Goal: Transaction & Acquisition: Purchase product/service

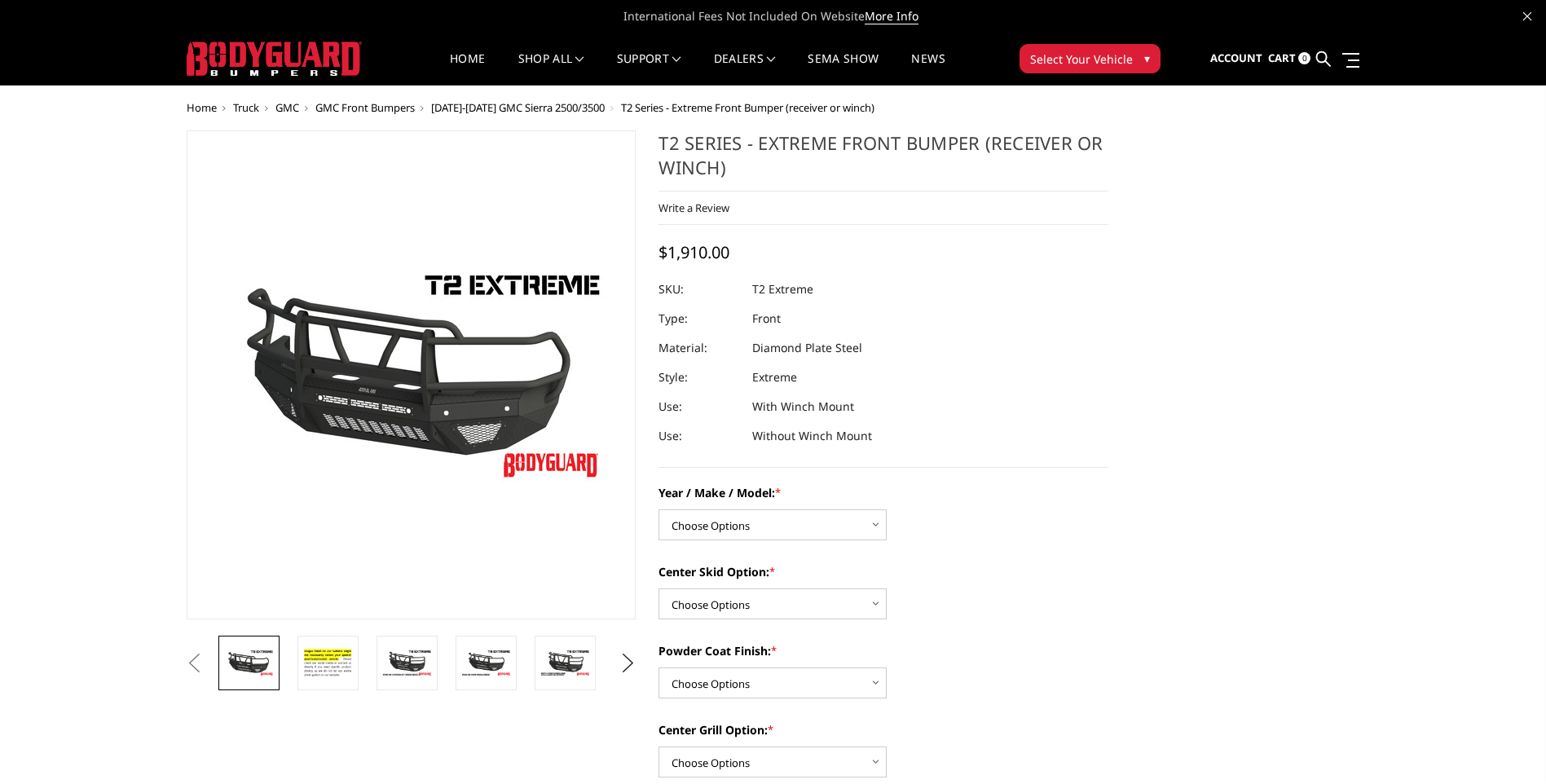
click at [278, 62] on img at bounding box center [274, 59] width 175 height 34
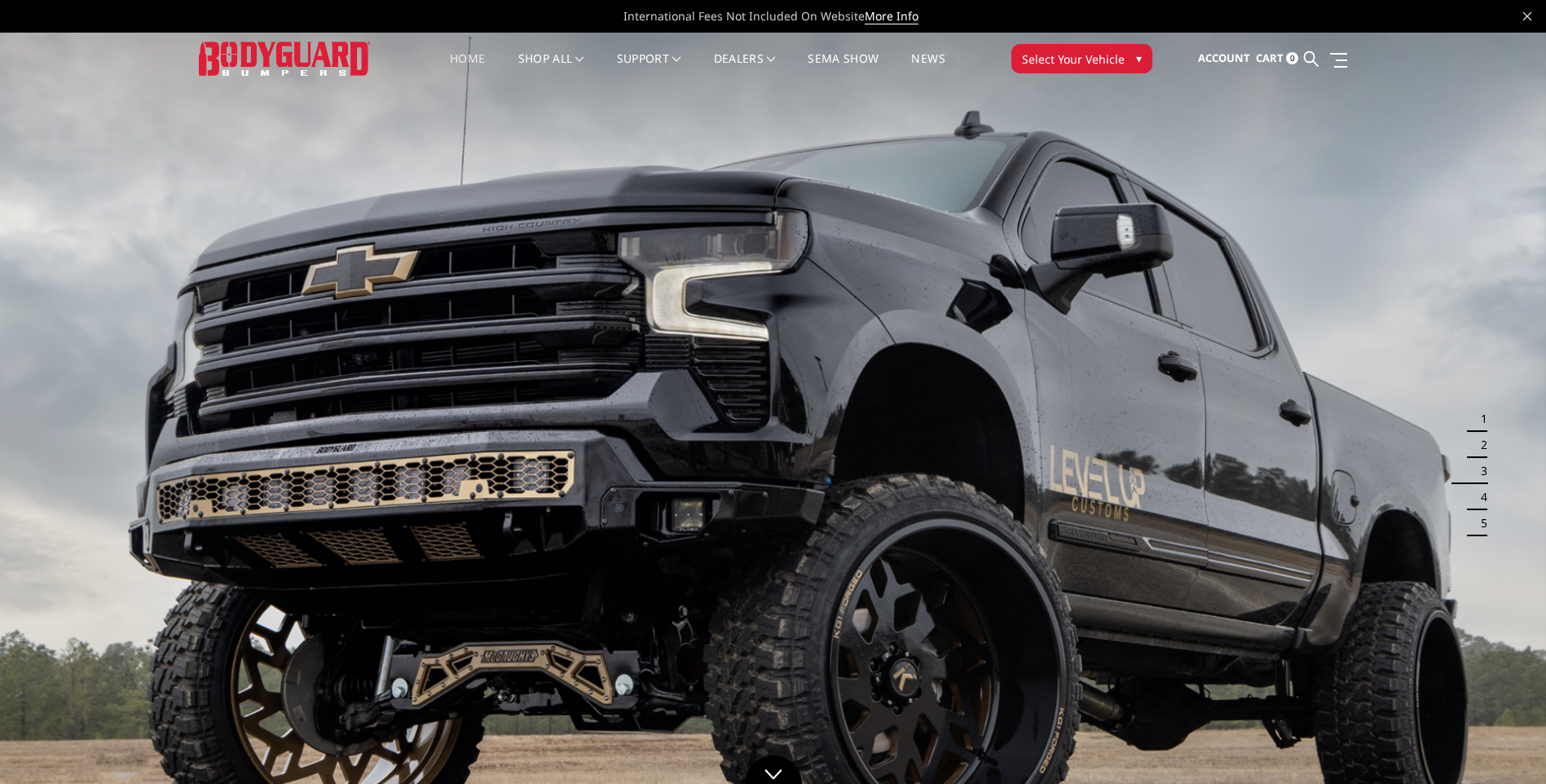
click at [460, 61] on link "Home" at bounding box center [468, 69] width 35 height 32
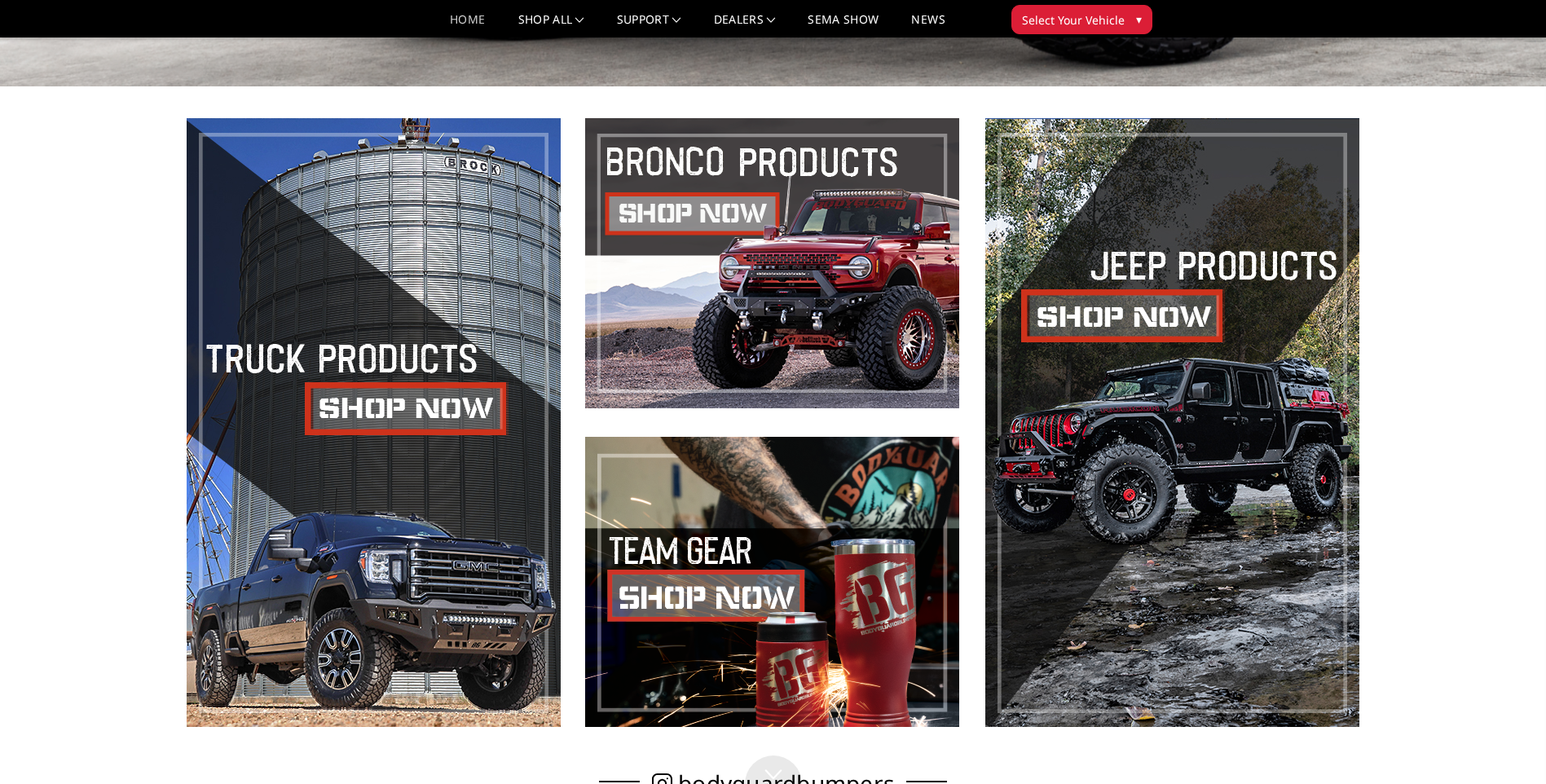
scroll to position [734, 0]
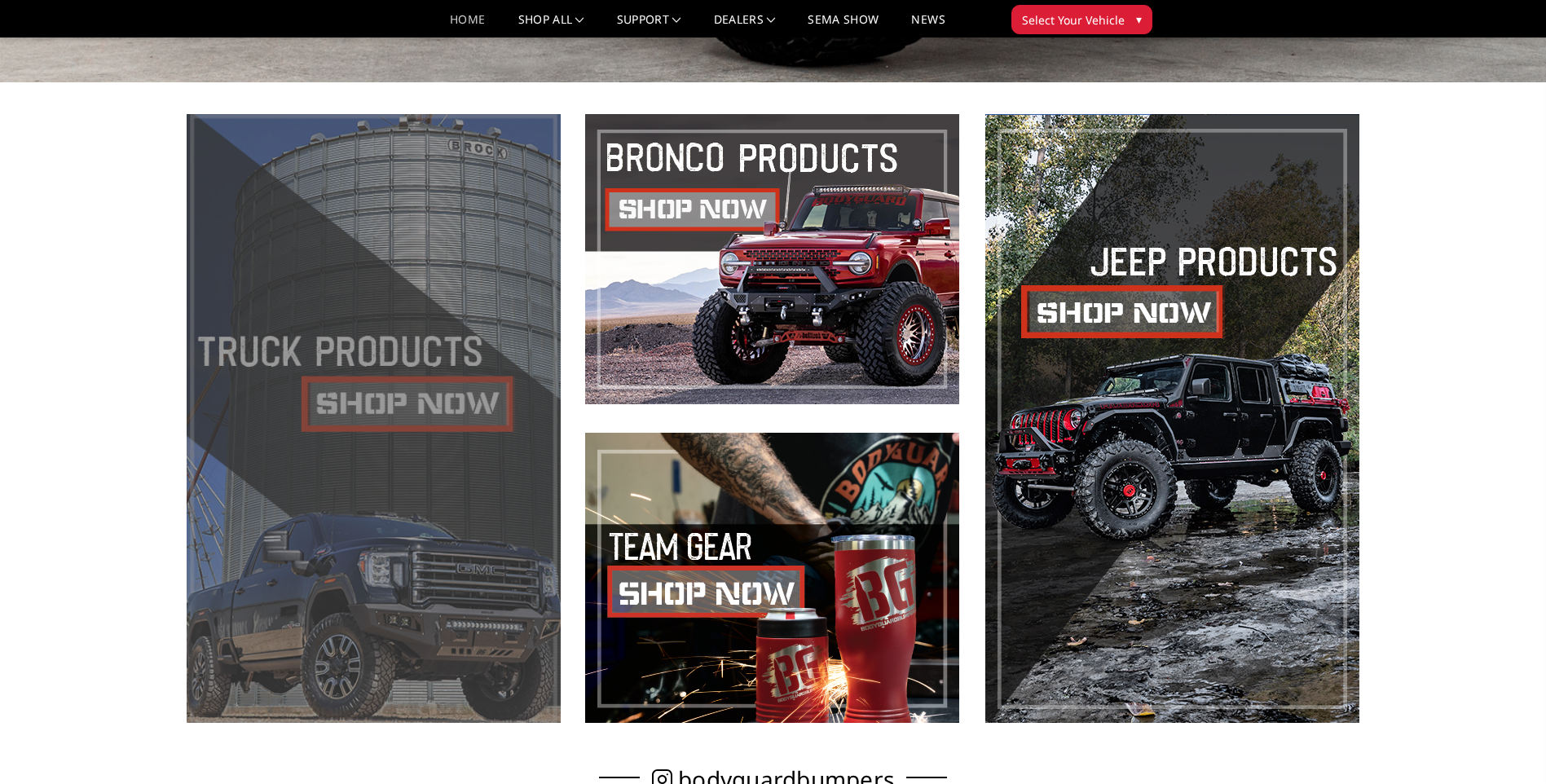
click at [414, 406] on span at bounding box center [373, 419] width 374 height 609
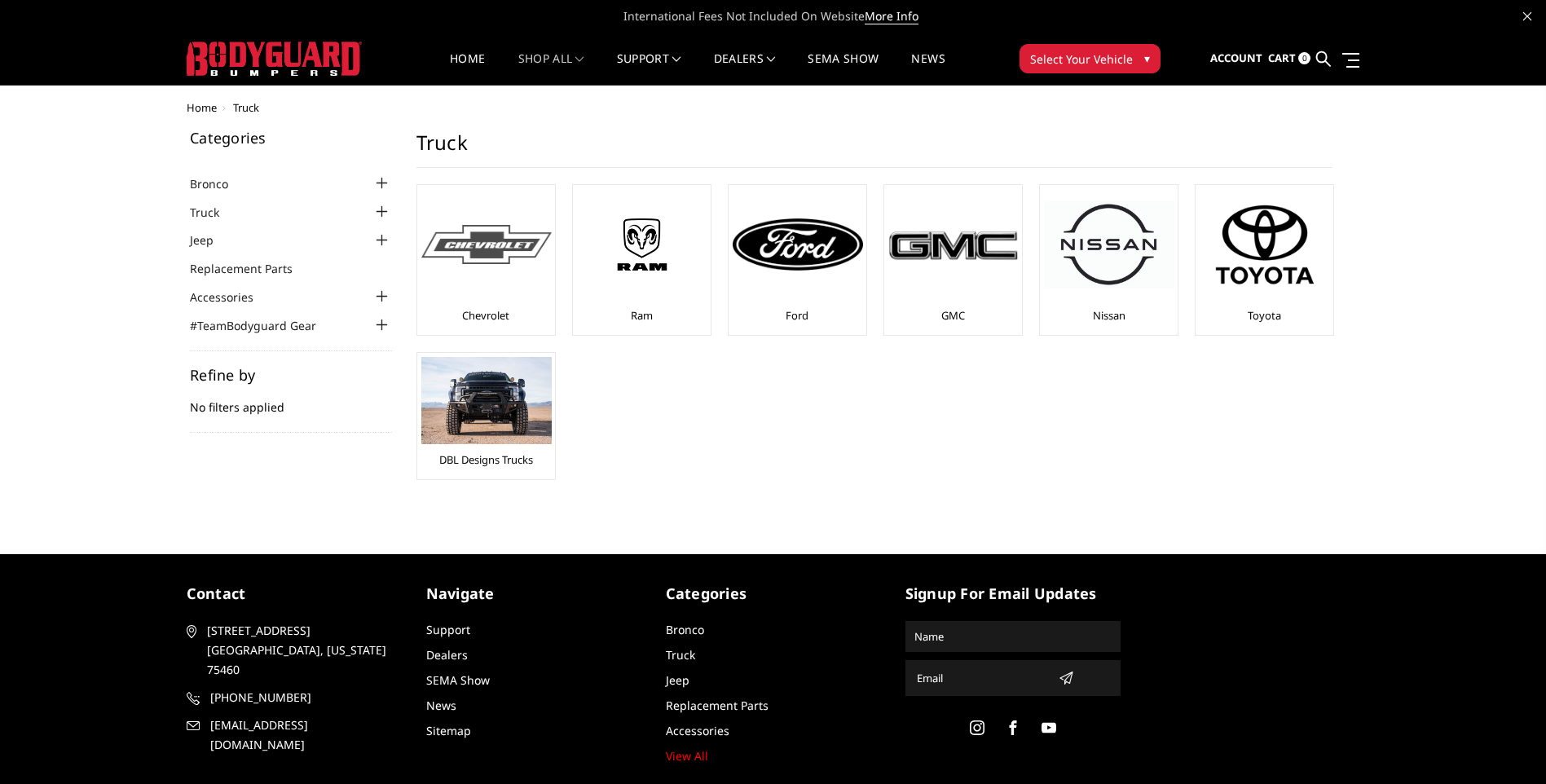
click at [477, 246] on img at bounding box center [486, 245] width 130 height 40
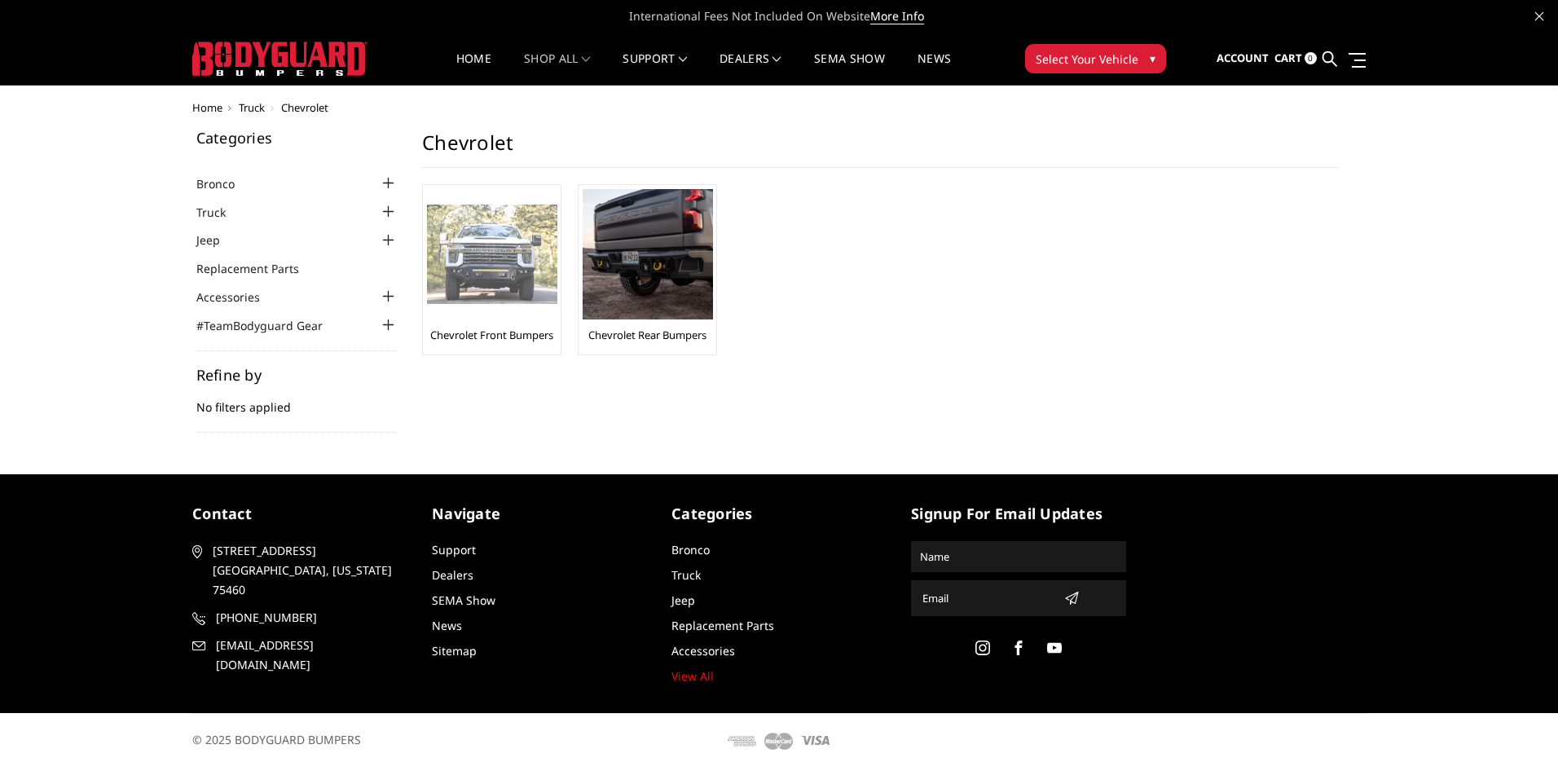
click at [516, 269] on img at bounding box center [493, 255] width 130 height 101
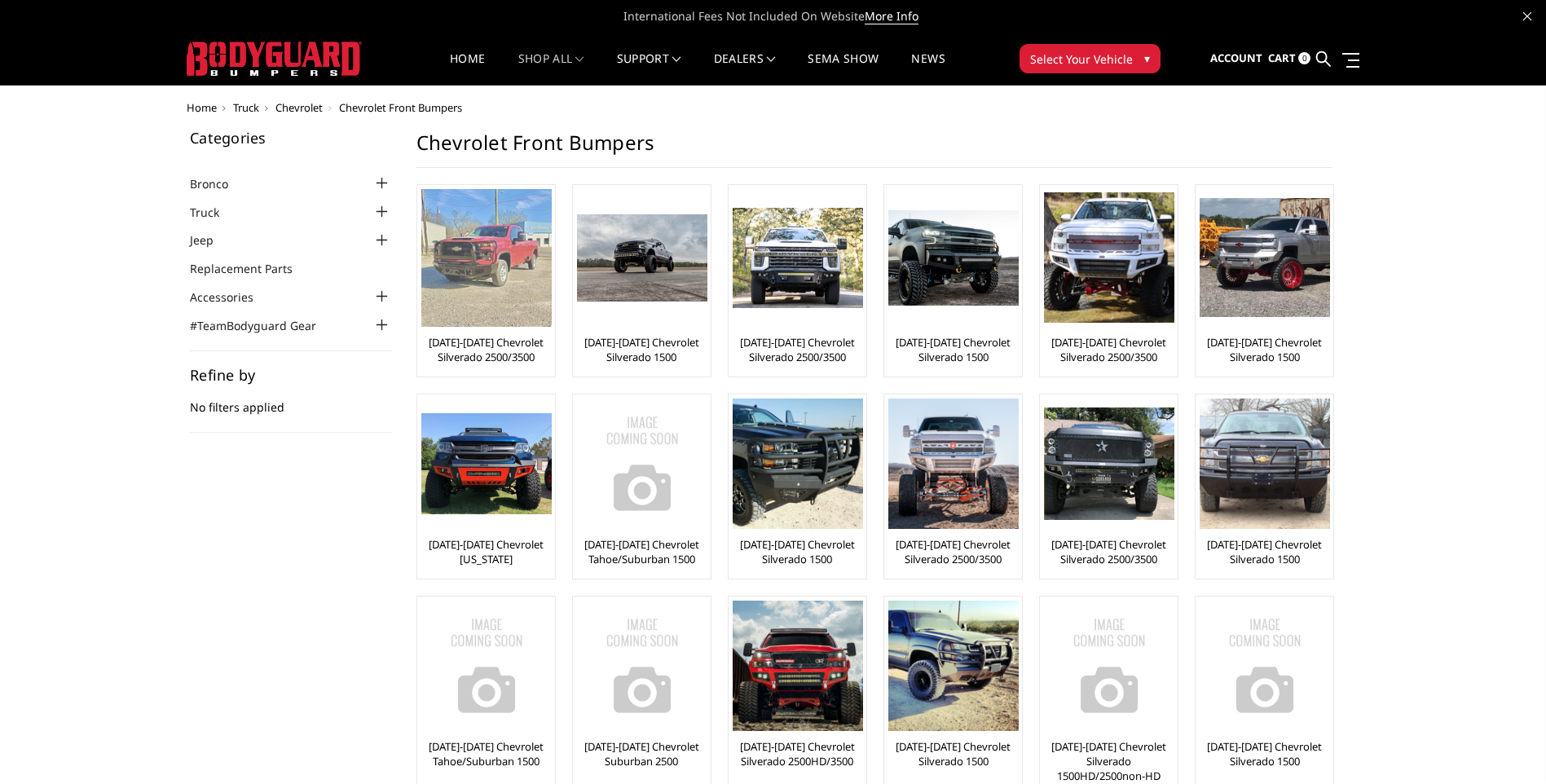
click at [522, 264] on img at bounding box center [486, 258] width 130 height 138
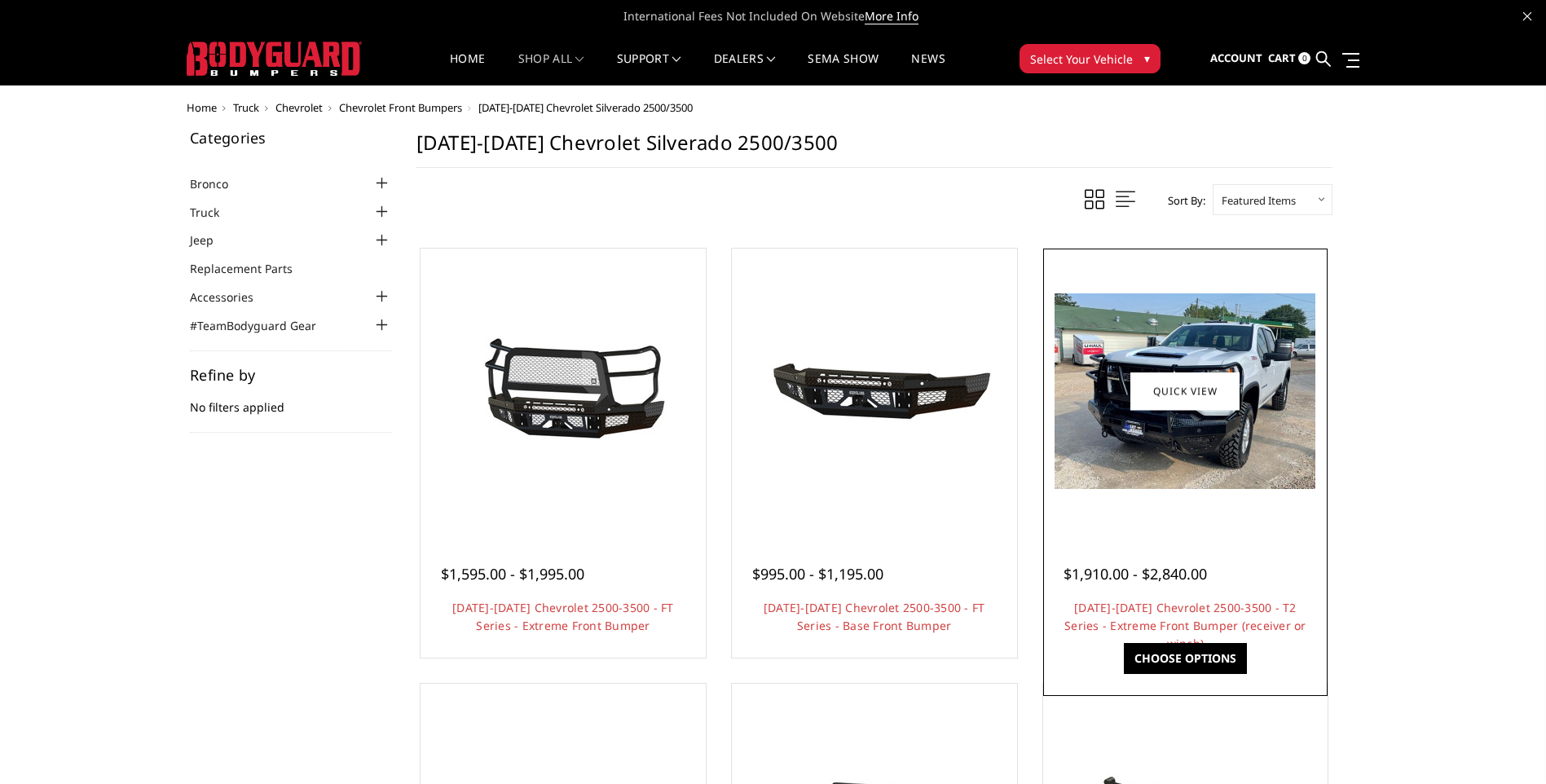
click at [1152, 427] on img at bounding box center [1186, 391] width 261 height 196
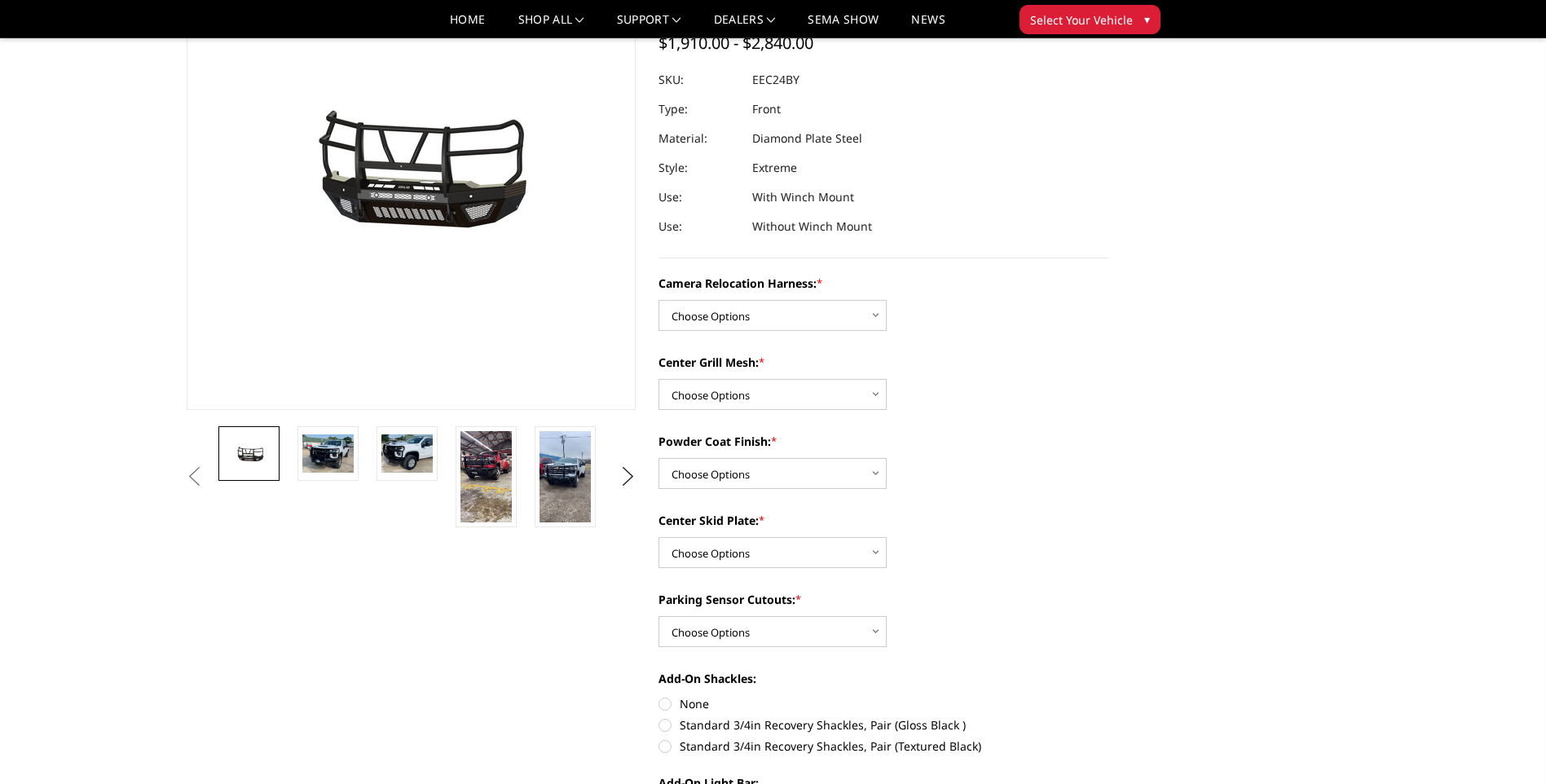
scroll to position [163, 0]
click at [752, 397] on select "Choose Options Without expanded metal With expanded metal" at bounding box center [772, 392] width 228 height 31
select select "3729"
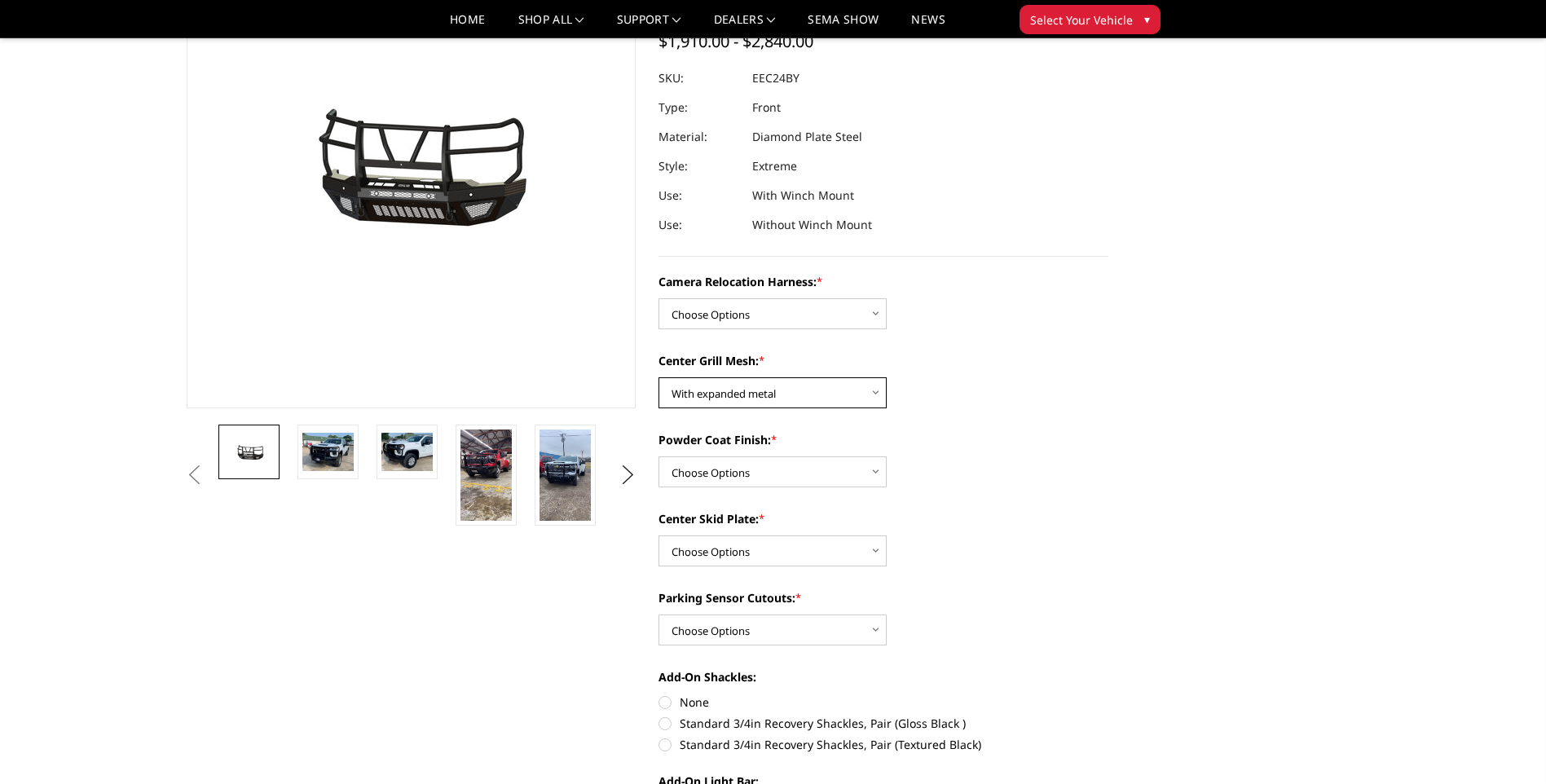
click at [658, 377] on select "Choose Options Without expanded metal With expanded metal" at bounding box center [772, 392] width 228 height 31
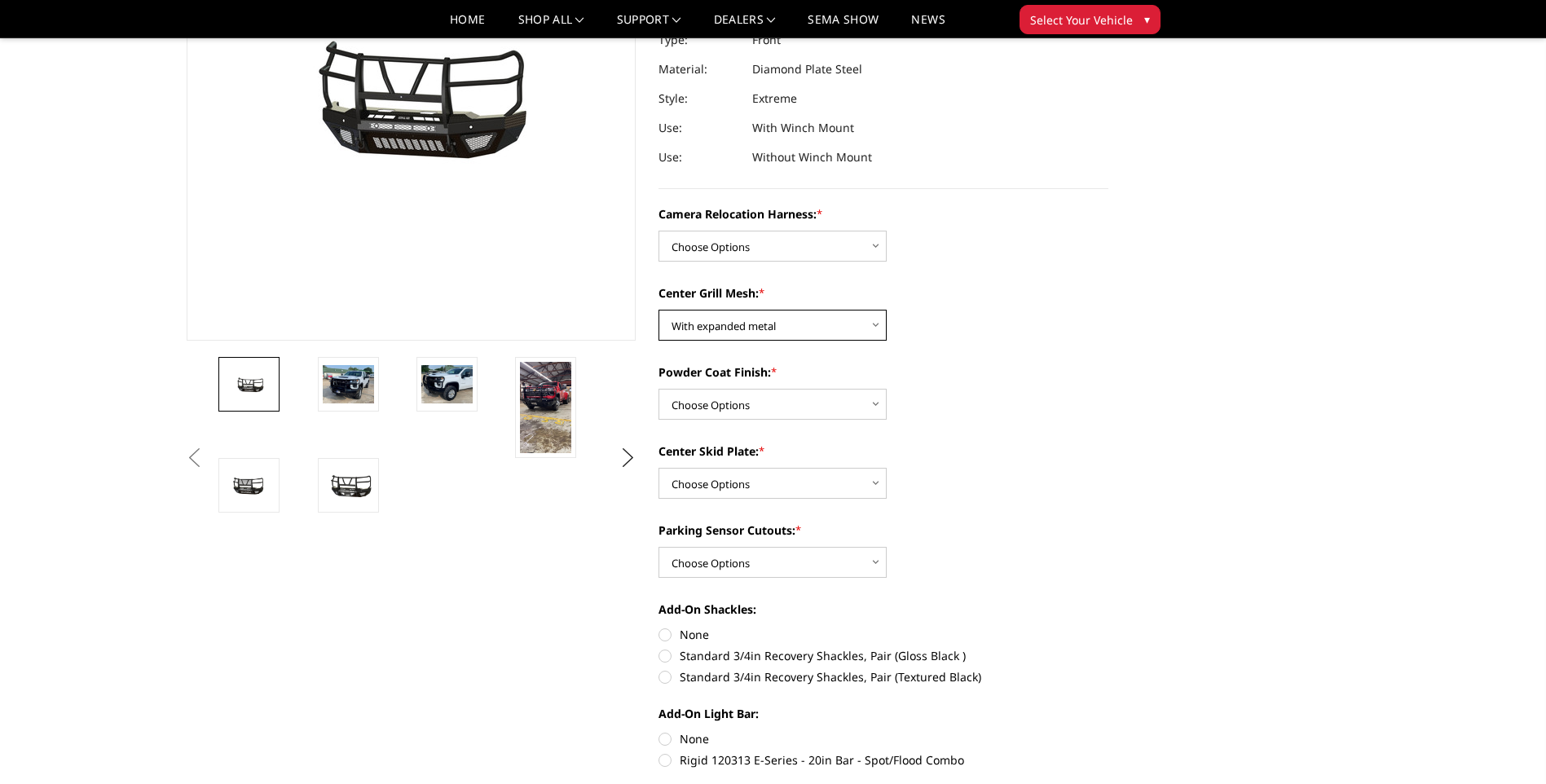
scroll to position [245, 0]
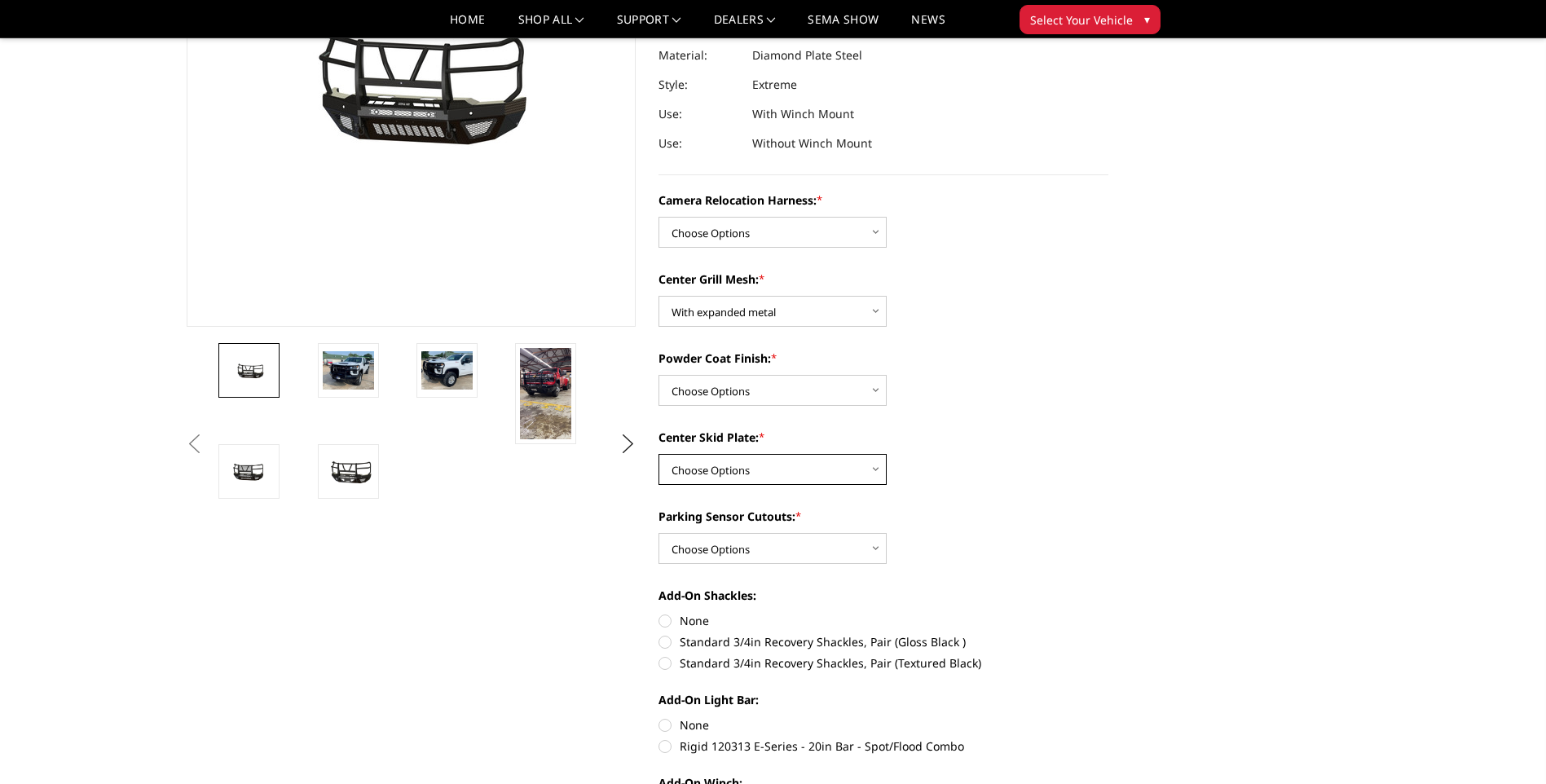
click at [766, 470] on select "Choose Options Winch Mount Skid Plate Standard Skid Plate (included) 2" Receive…" at bounding box center [772, 468] width 228 height 31
select select "3725"
click at [658, 453] on select "Choose Options Winch Mount Skid Plate Standard Skid Plate (included) 2" Receive…" at bounding box center [772, 468] width 228 height 31
click at [766, 552] on select "Choose Options Yes - With Parking Sensor Cutouts" at bounding box center [772, 547] width 228 height 31
click at [1103, 464] on div "Center Skid Plate: * Choose Options Winch Mount Skid Plate Standard Skid Plate …" at bounding box center [883, 456] width 450 height 56
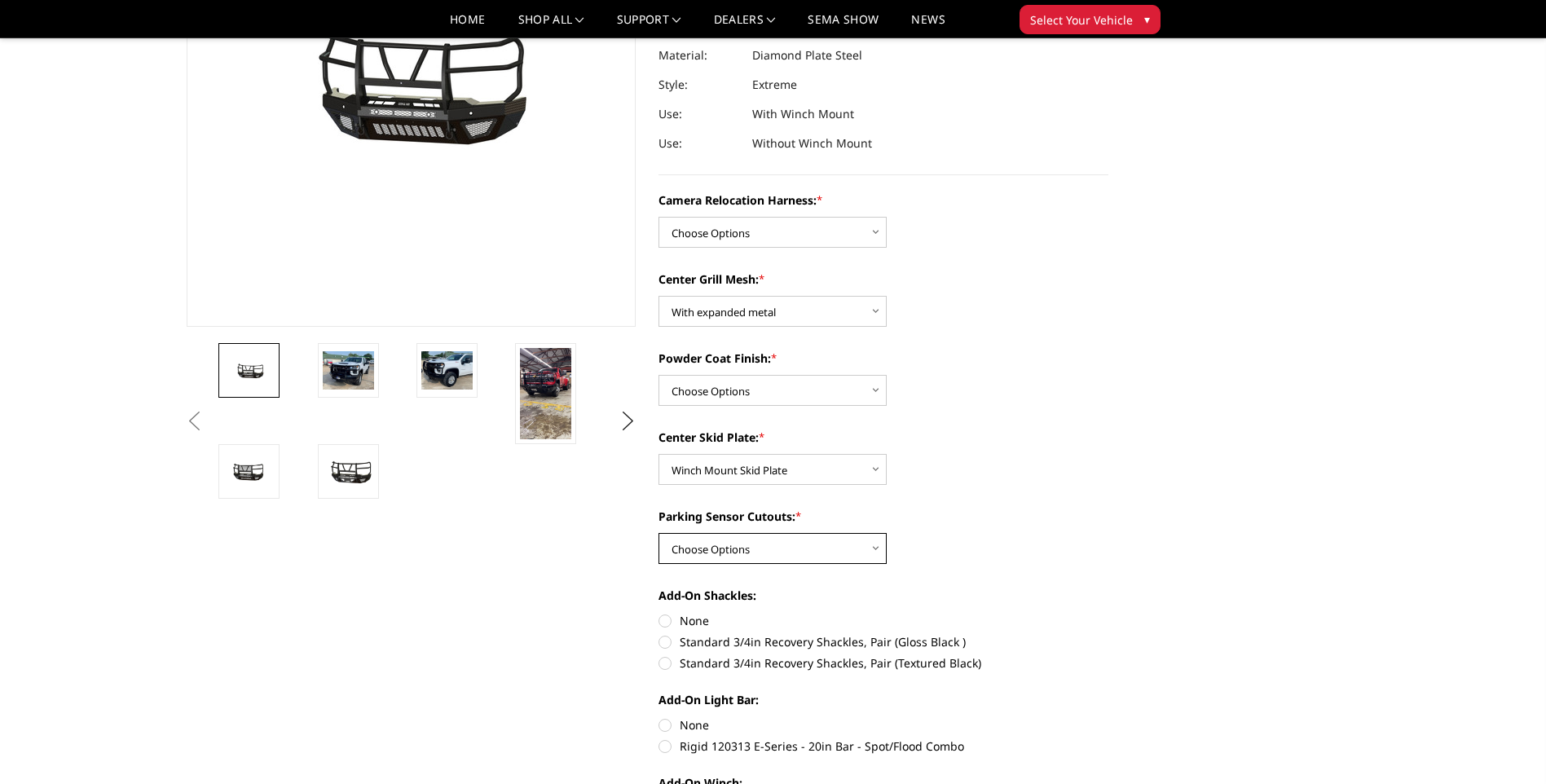
click at [820, 544] on select "Choose Options Yes - With Parking Sensor Cutouts" at bounding box center [772, 547] width 228 height 31
click at [820, 546] on select "Choose Options Yes - With Parking Sensor Cutouts" at bounding box center [772, 547] width 228 height 31
select select "3722"
click at [658, 533] on select "Choose Options Yes - With Parking Sensor Cutouts" at bounding box center [772, 547] width 228 height 31
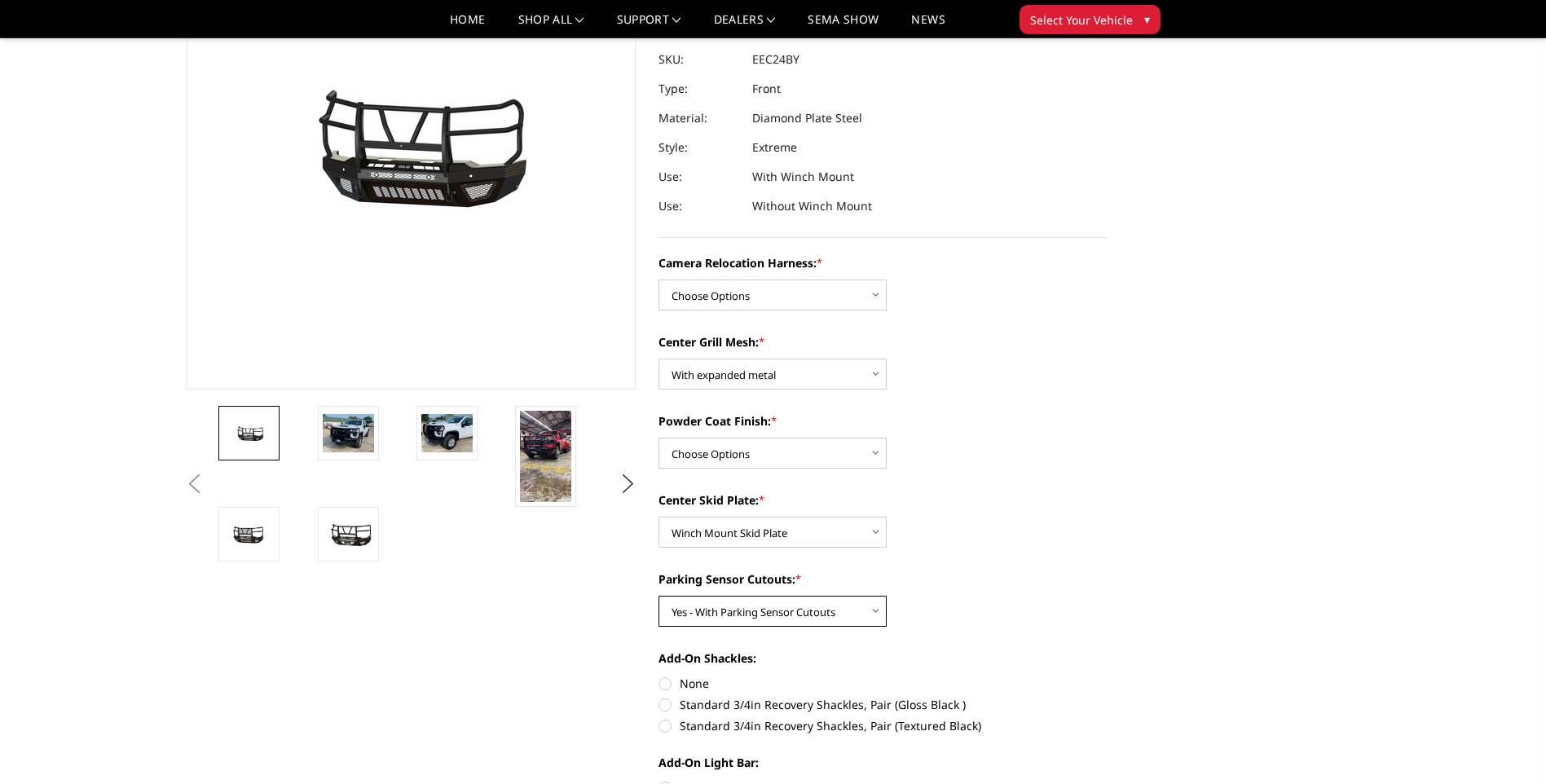
scroll to position [163, 0]
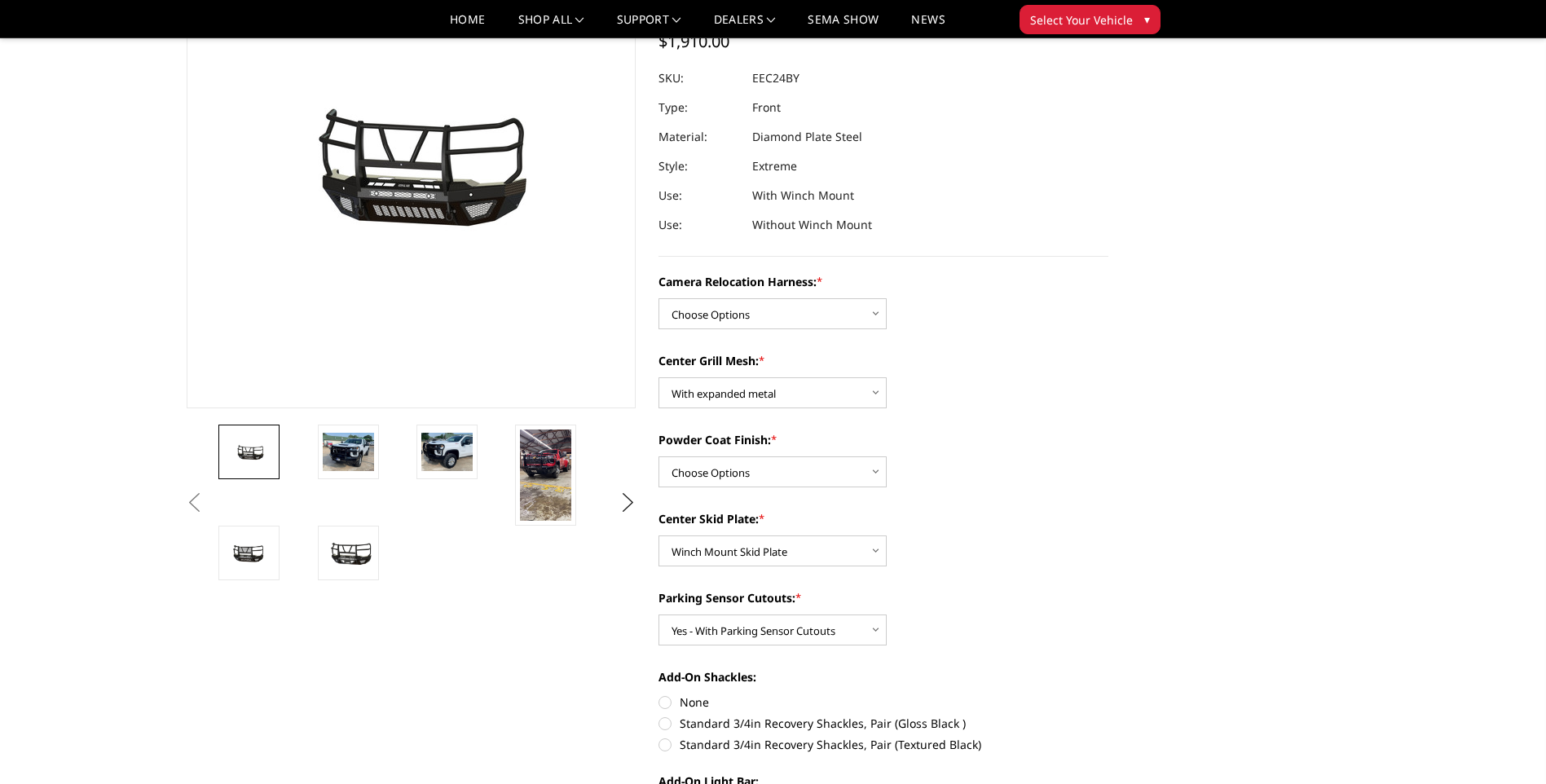
drag, startPoint x: 509, startPoint y: 778, endPoint x: 36, endPoint y: 772, distance: 473.0
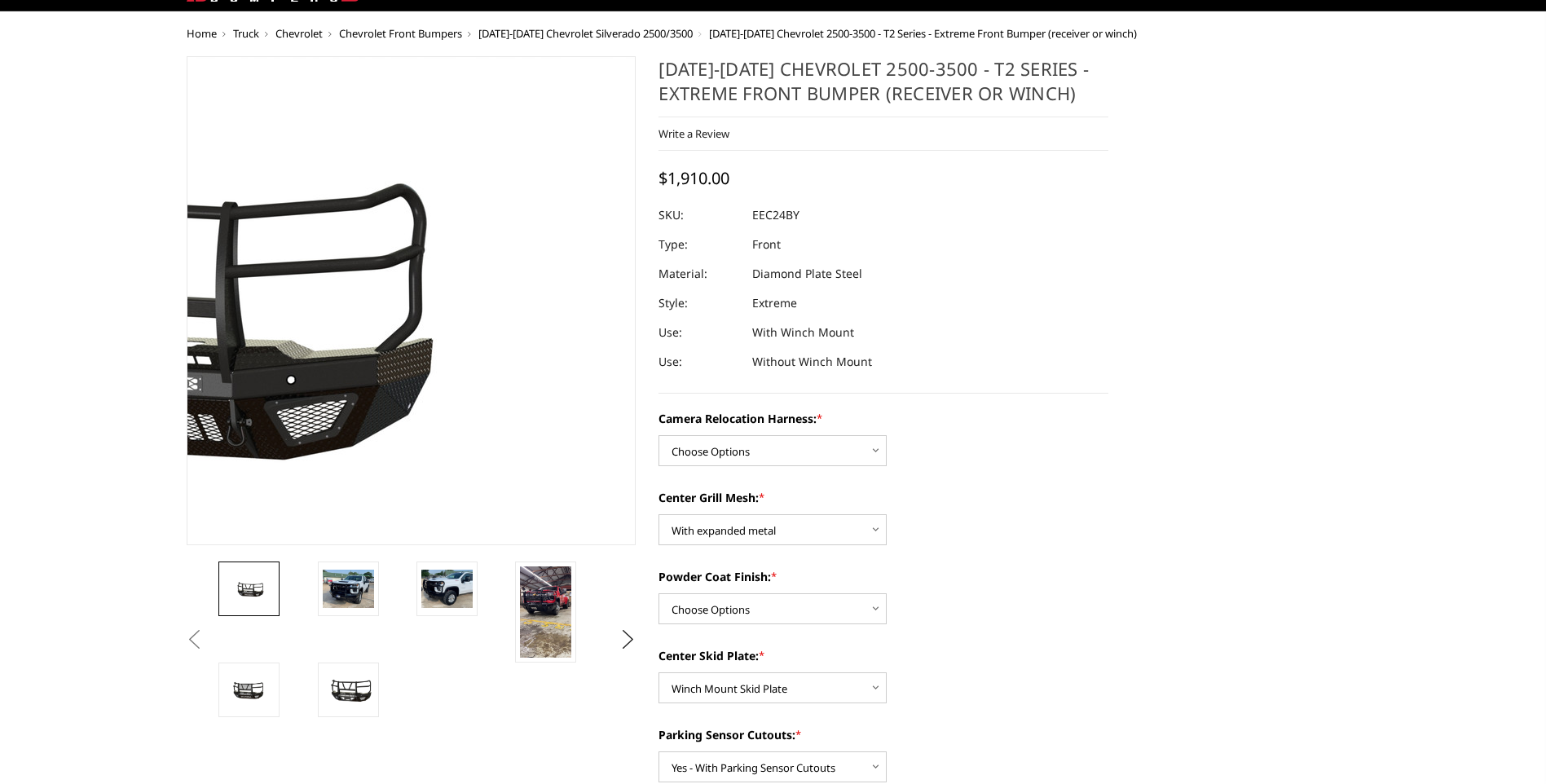
scroll to position [0, 0]
